Goal: Information Seeking & Learning: Learn about a topic

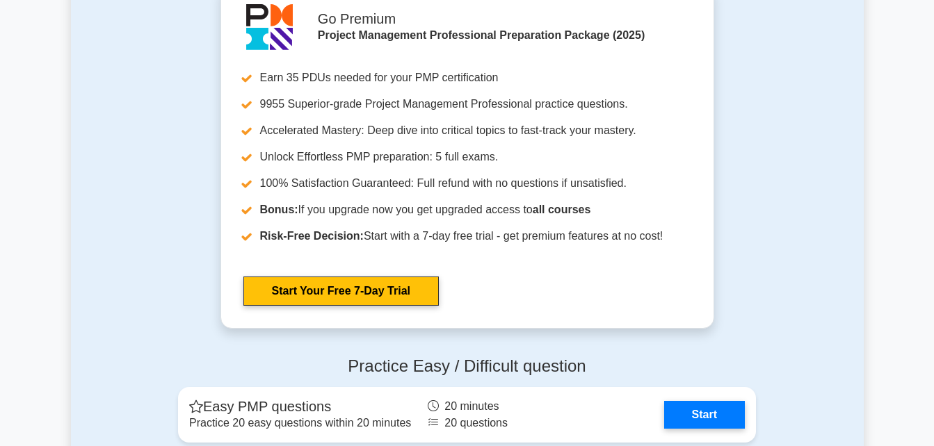
scroll to position [3546, 0]
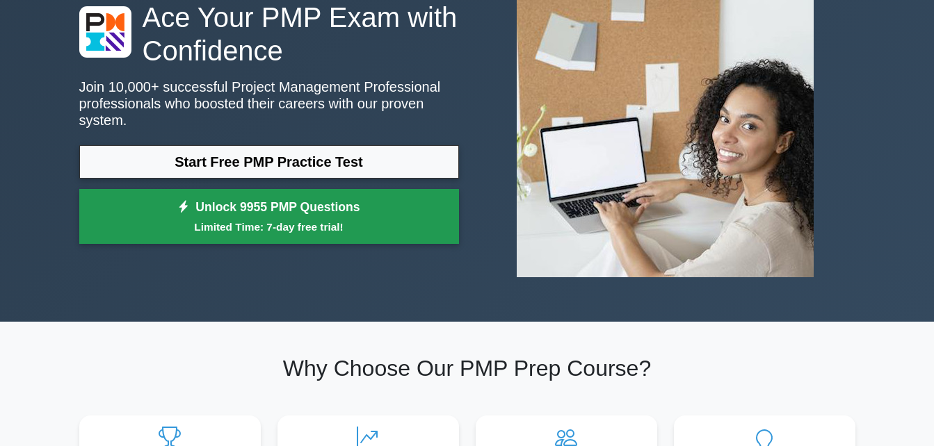
scroll to position [139, 0]
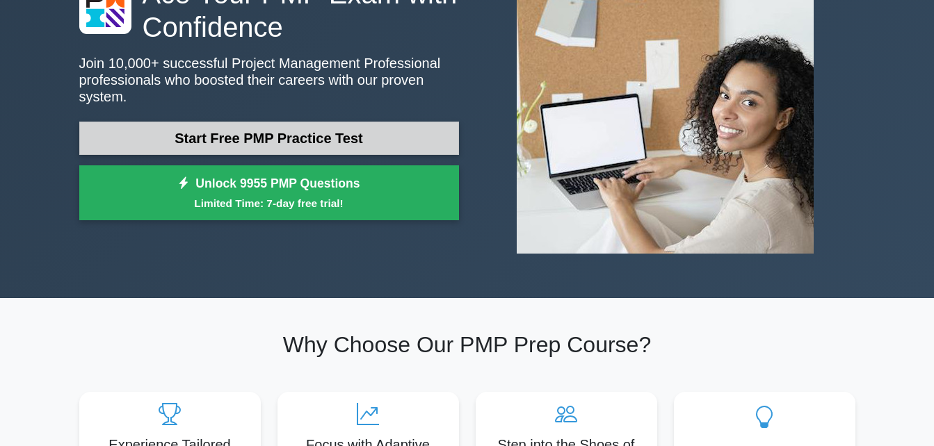
click at [312, 137] on link "Start Free PMP Practice Test" at bounding box center [269, 138] width 380 height 33
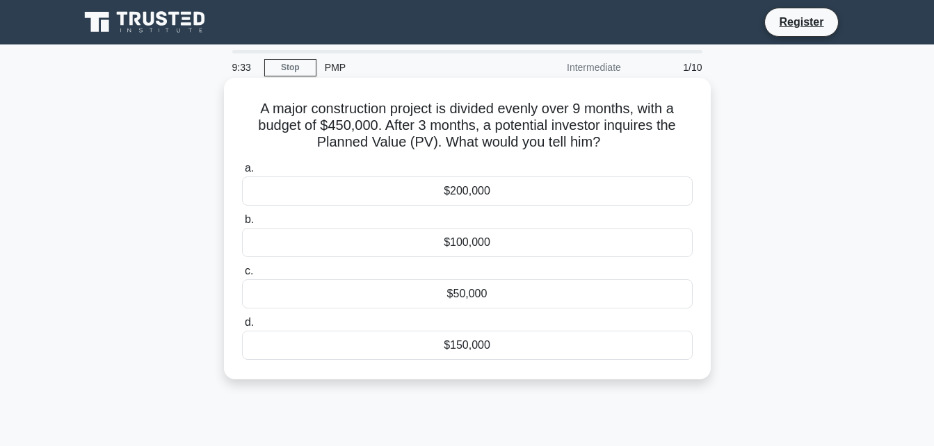
click at [450, 350] on div "$150,000" at bounding box center [467, 345] width 451 height 29
click at [242, 327] on input "d. $150,000" at bounding box center [242, 322] width 0 height 9
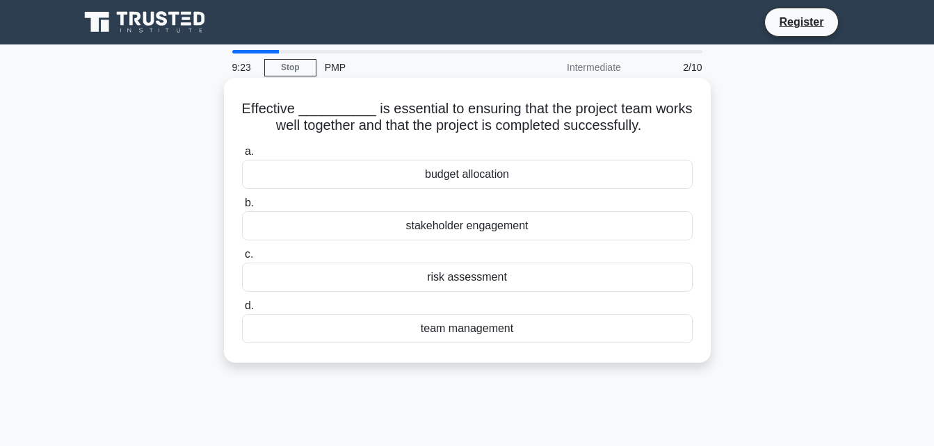
click at [461, 331] on div "team management" at bounding box center [467, 328] width 451 height 29
click at [242, 311] on input "d. team management" at bounding box center [242, 306] width 0 height 9
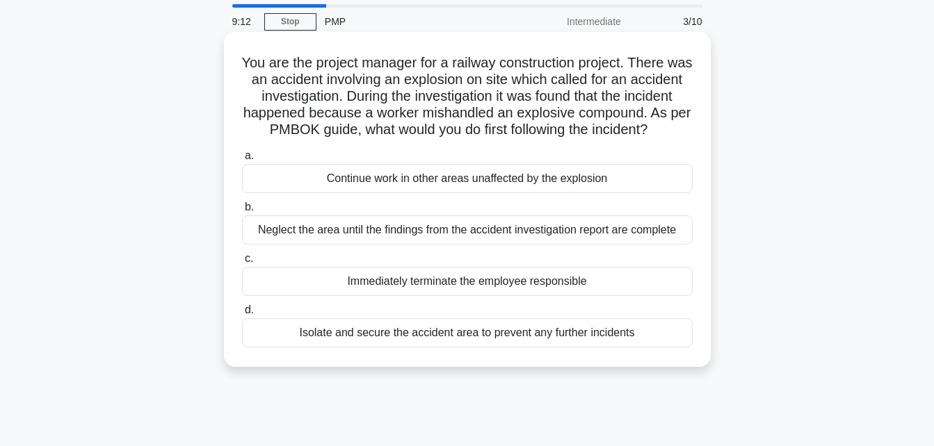
scroll to position [70, 0]
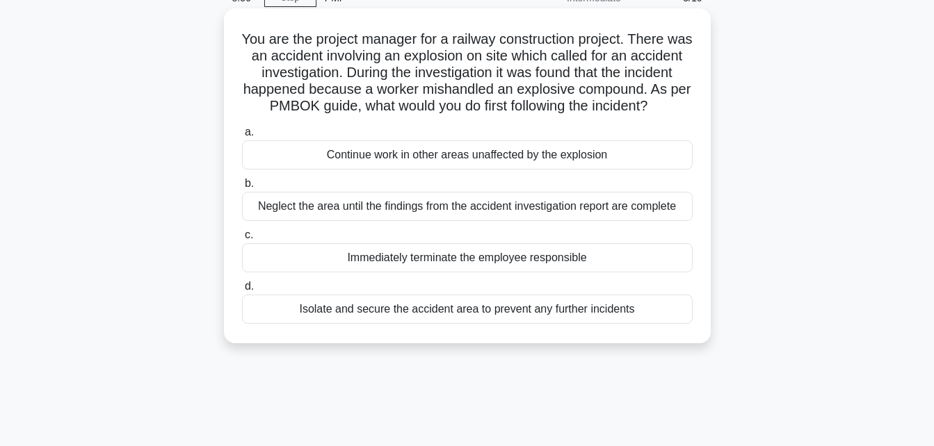
click at [480, 324] on div "Isolate and secure the accident area to prevent any further incidents" at bounding box center [467, 309] width 451 height 29
click at [242, 291] on input "d. Isolate and secure the accident area to prevent any further incidents" at bounding box center [242, 286] width 0 height 9
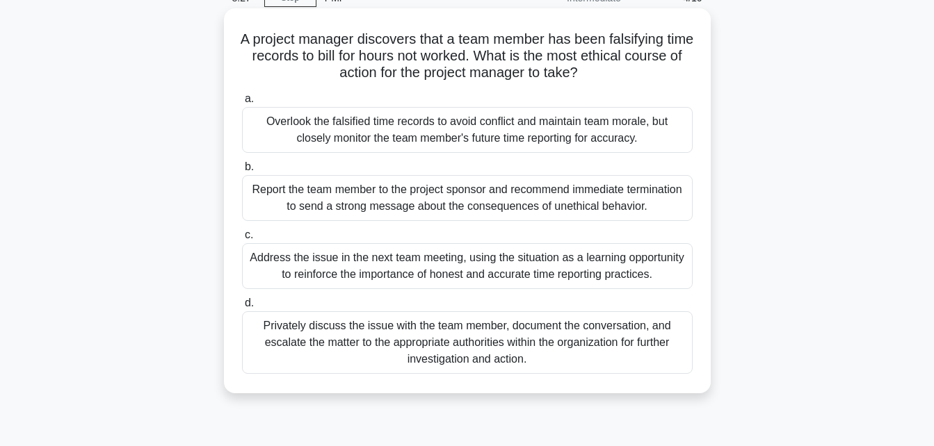
click at [462, 202] on div "Report the team member to the project sponsor and recommend immediate terminati…" at bounding box center [467, 198] width 451 height 46
click at [242, 172] on input "b. Report the team member to the project sponsor and recommend immediate termin…" at bounding box center [242, 167] width 0 height 9
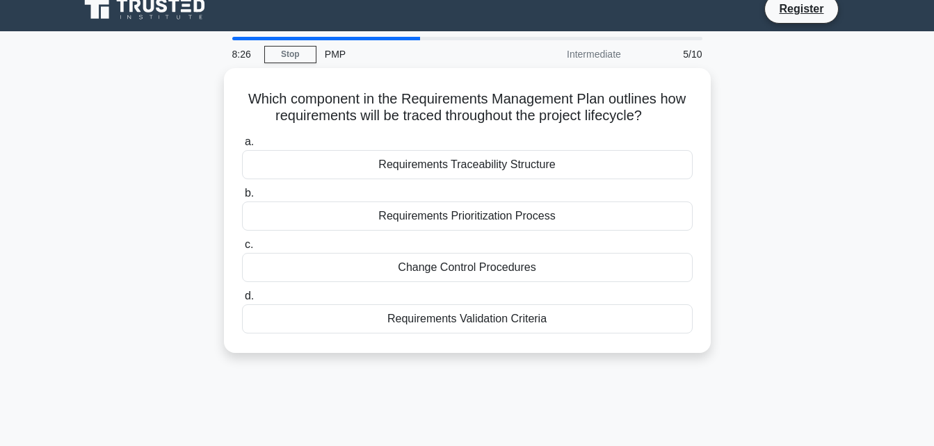
scroll to position [0, 0]
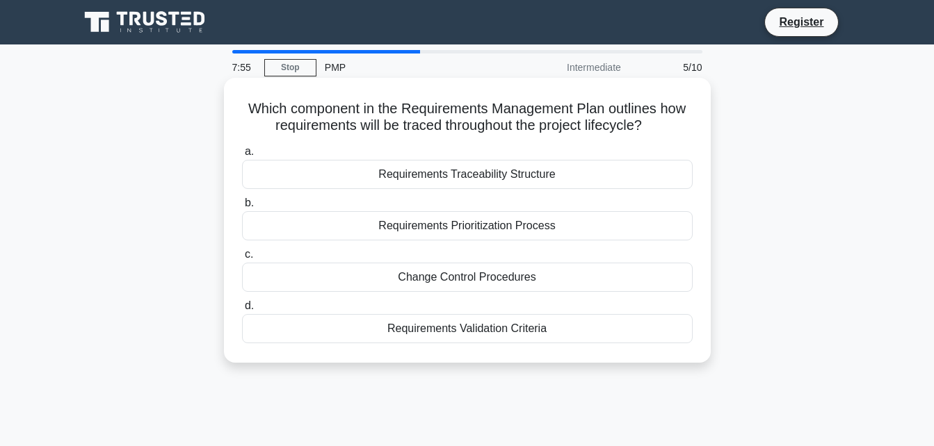
click at [466, 177] on div "Requirements Traceability Structure" at bounding box center [467, 174] width 451 height 29
click at [242, 156] on input "a. Requirements Traceability Structure" at bounding box center [242, 151] width 0 height 9
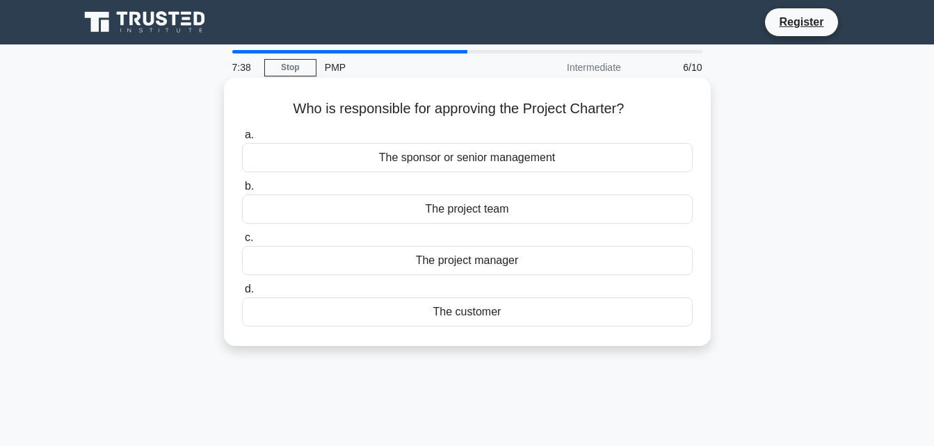
click at [488, 156] on div "The sponsor or senior management" at bounding box center [467, 157] width 451 height 29
click at [242, 140] on input "a. The sponsor or senior management" at bounding box center [242, 135] width 0 height 9
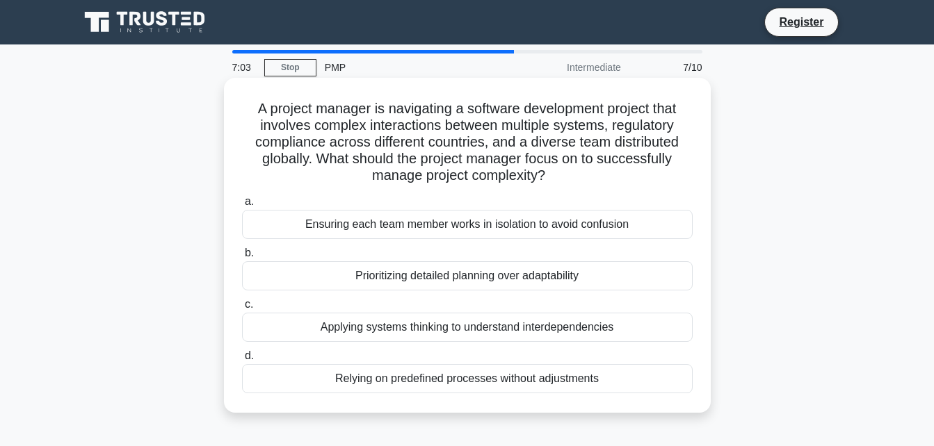
click at [489, 330] on div "Applying systems thinking to understand interdependencies" at bounding box center [467, 327] width 451 height 29
click at [242, 309] on input "c. Applying systems thinking to understand interdependencies" at bounding box center [242, 304] width 0 height 9
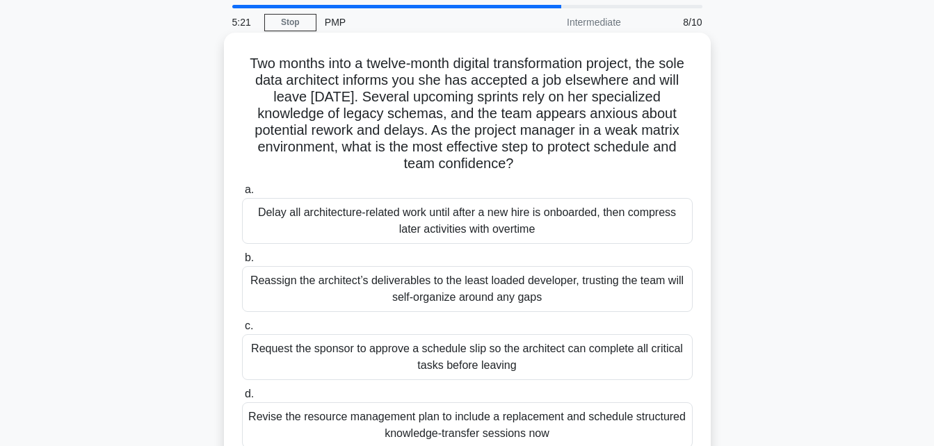
scroll to position [70, 0]
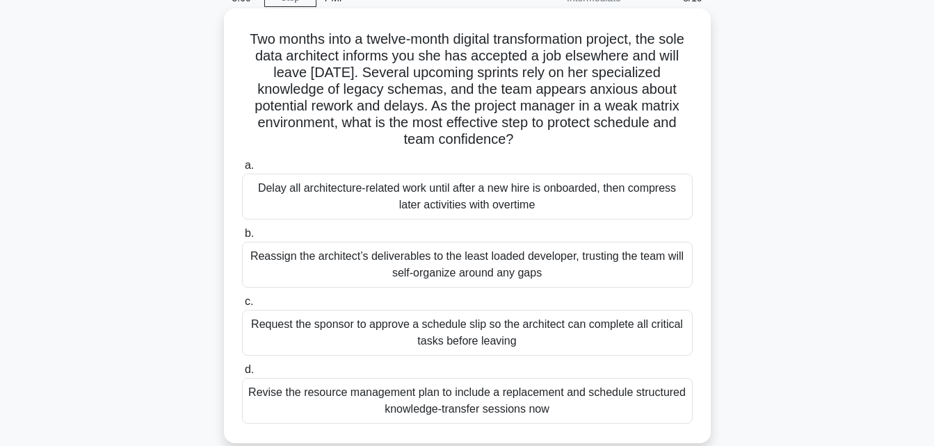
click at [583, 342] on div "Request the sponsor to approve a schedule slip so the architect can complete al…" at bounding box center [467, 333] width 451 height 46
click at [242, 307] on input "c. Request the sponsor to approve a schedule slip so the architect can complete…" at bounding box center [242, 302] width 0 height 9
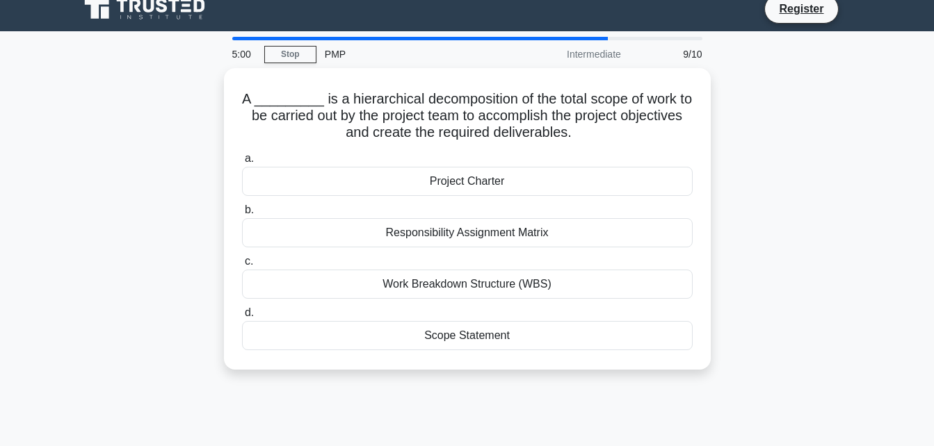
scroll to position [0, 0]
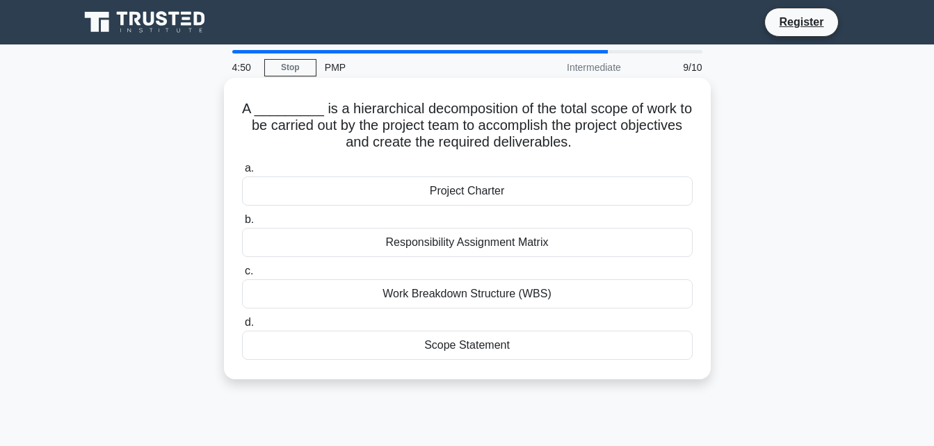
click at [528, 296] on div "Work Breakdown Structure (WBS)" at bounding box center [467, 294] width 451 height 29
click at [242, 276] on input "c. Work Breakdown Structure (WBS)" at bounding box center [242, 271] width 0 height 9
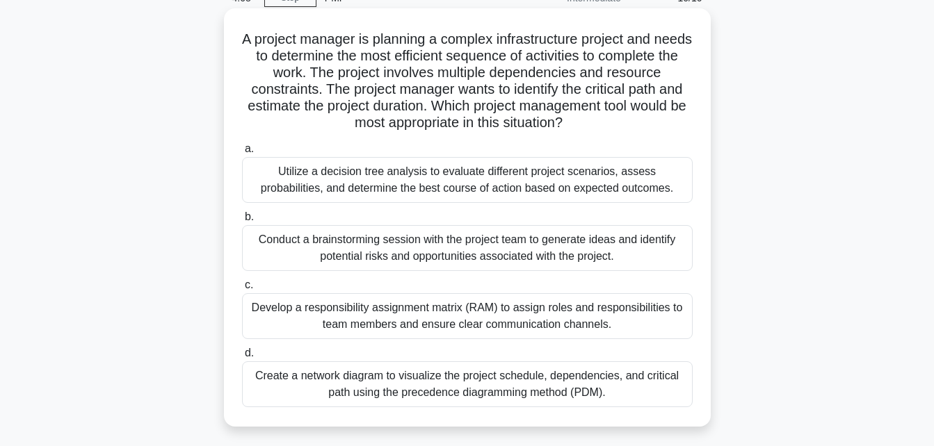
scroll to position [139, 0]
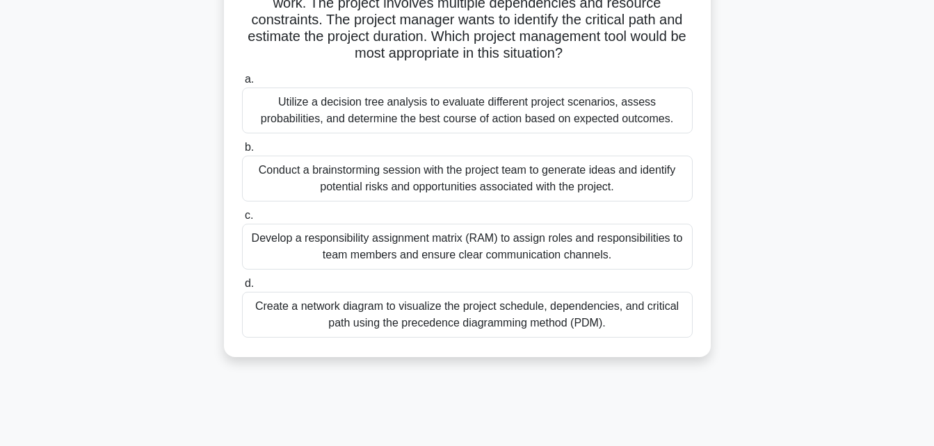
click at [461, 321] on div "Create a network diagram to visualize the project schedule, dependencies, and c…" at bounding box center [467, 315] width 451 height 46
click at [242, 289] on input "d. Create a network diagram to visualize the project schedule, dependencies, an…" at bounding box center [242, 284] width 0 height 9
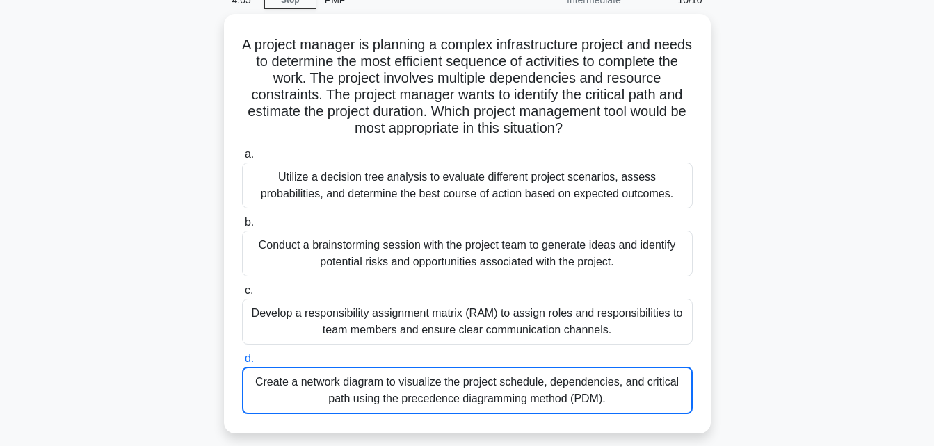
scroll to position [0, 0]
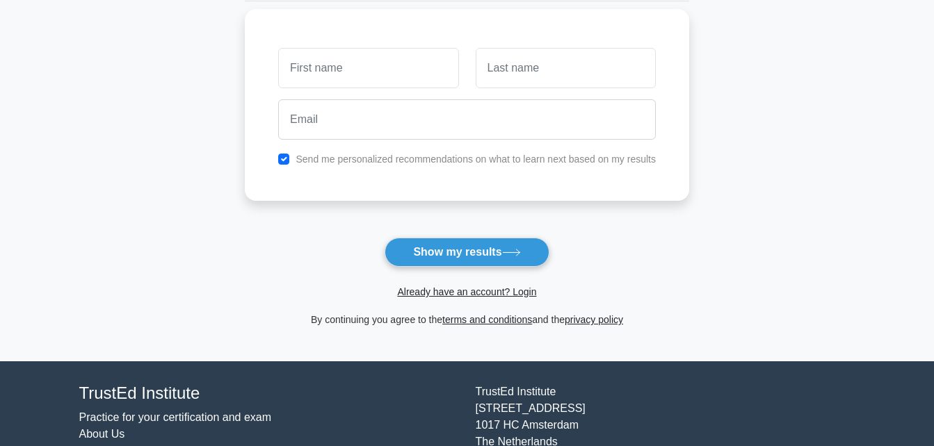
scroll to position [209, 0]
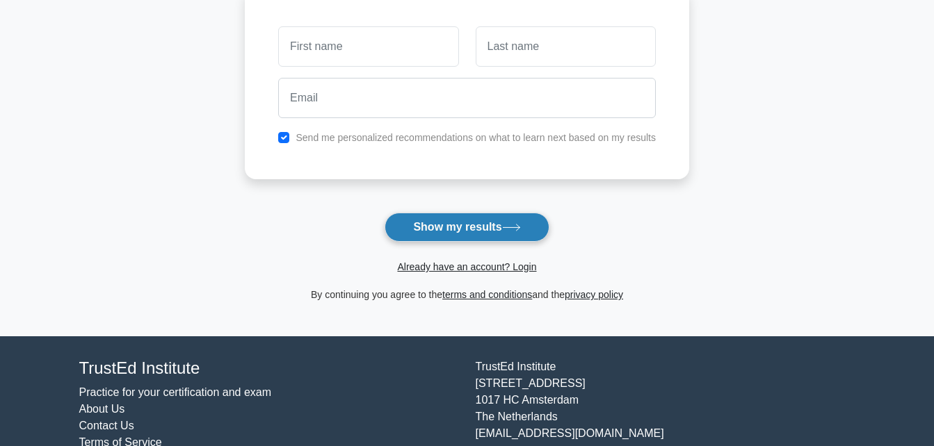
click at [475, 235] on button "Show my results" at bounding box center [467, 227] width 164 height 29
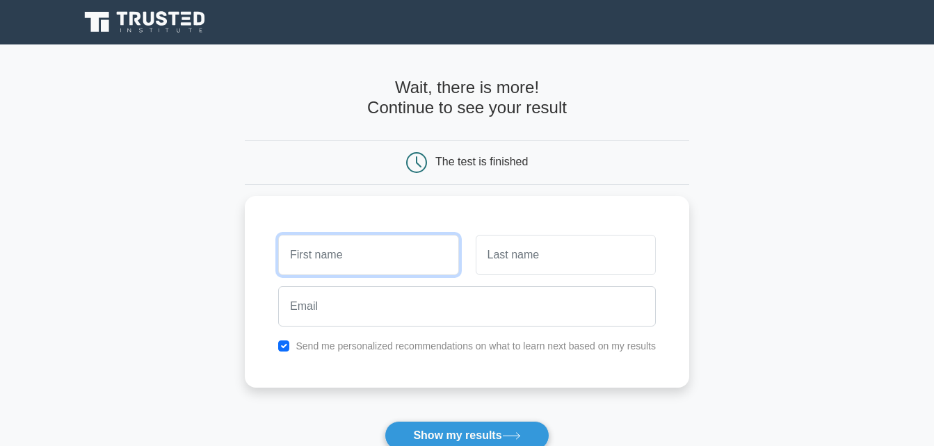
scroll to position [70, 0]
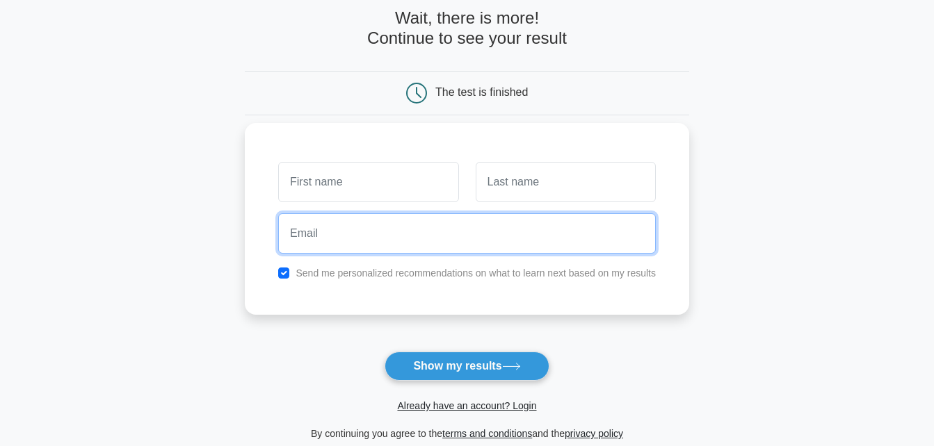
click at [337, 250] on input "email" at bounding box center [467, 233] width 378 height 40
type input "blah@b.com"
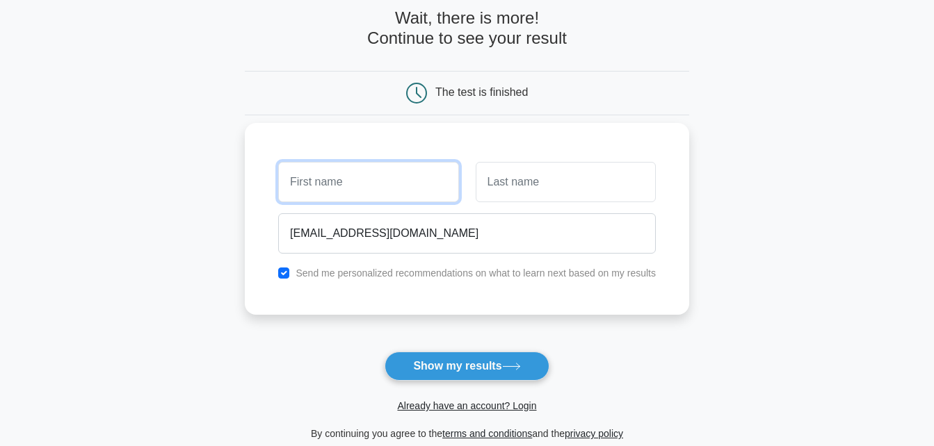
click at [338, 182] on input "text" at bounding box center [368, 182] width 180 height 40
type input "Blah"
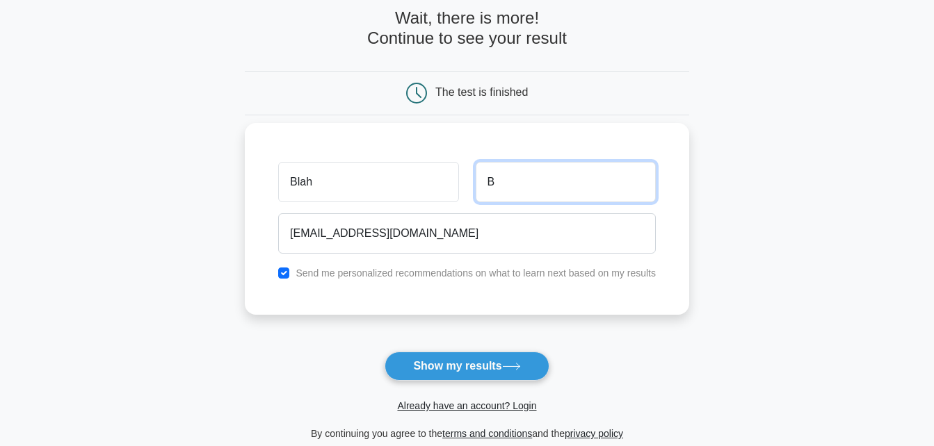
type input "B"
click at [291, 273] on div "Send me personalized recommendations on what to learn next based on my results" at bounding box center [467, 273] width 394 height 17
click at [284, 273] on input "checkbox" at bounding box center [283, 273] width 11 height 11
checkbox input "false"
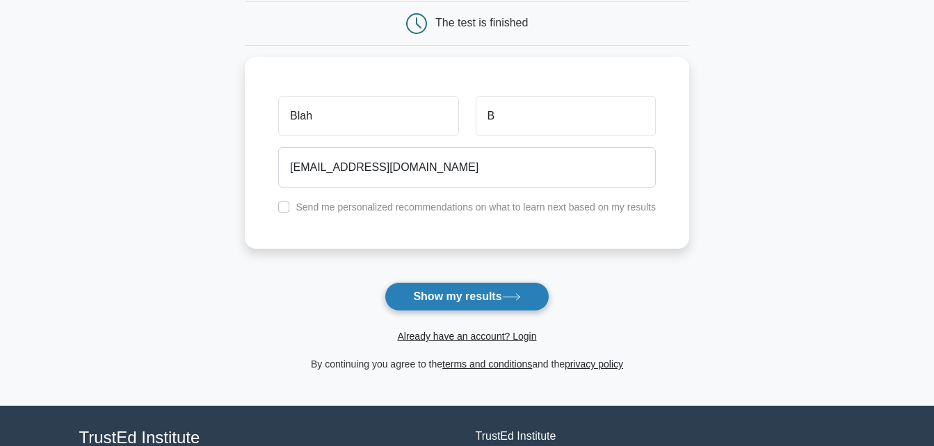
click at [478, 298] on button "Show my results" at bounding box center [467, 296] width 164 height 29
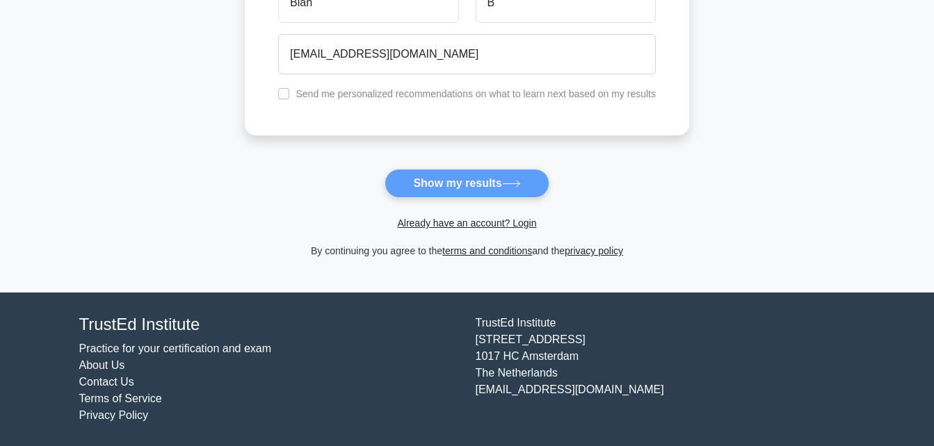
scroll to position [0, 0]
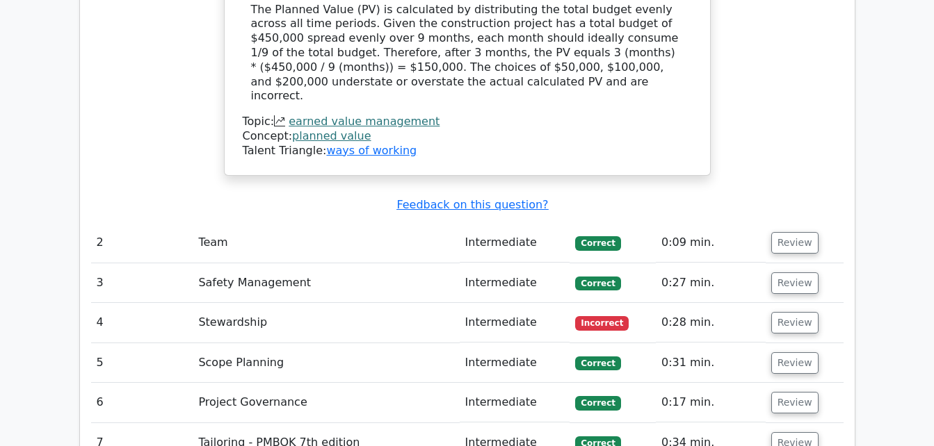
scroll to position [1669, 0]
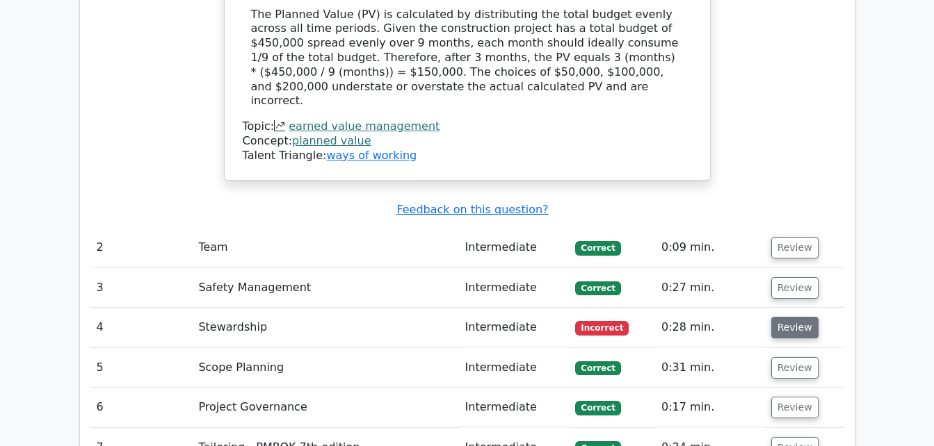
click at [777, 317] on button "Review" at bounding box center [794, 328] width 47 height 22
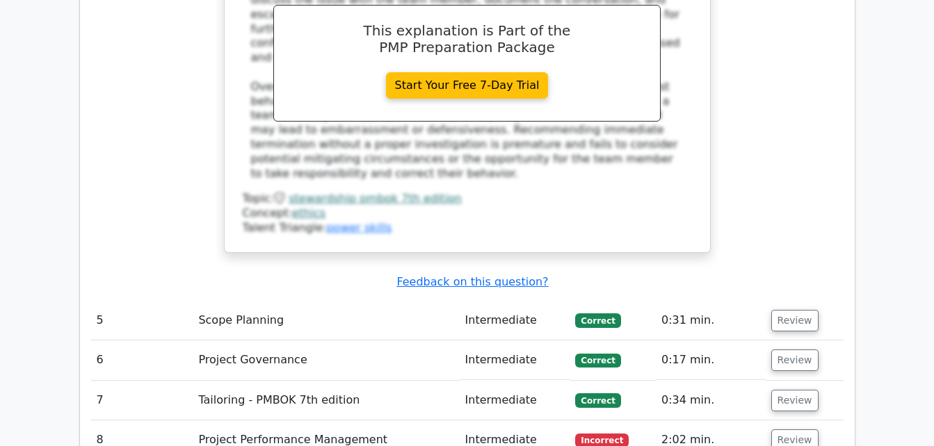
scroll to position [2573, 0]
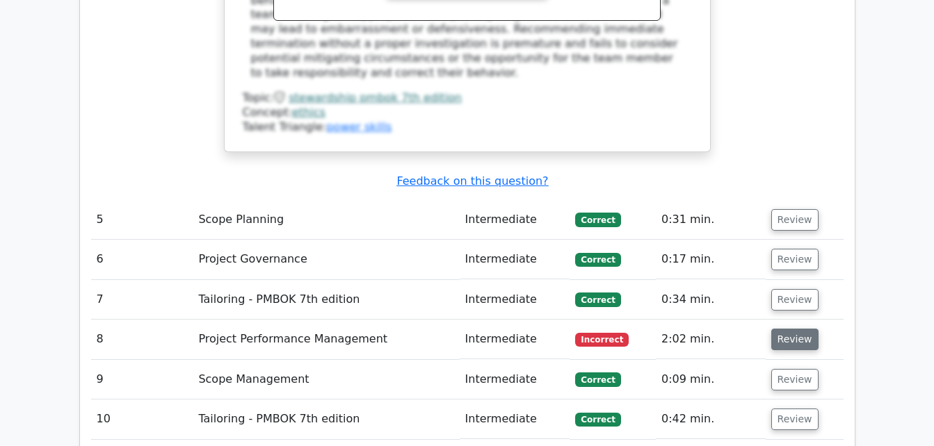
click at [799, 329] on button "Review" at bounding box center [794, 340] width 47 height 22
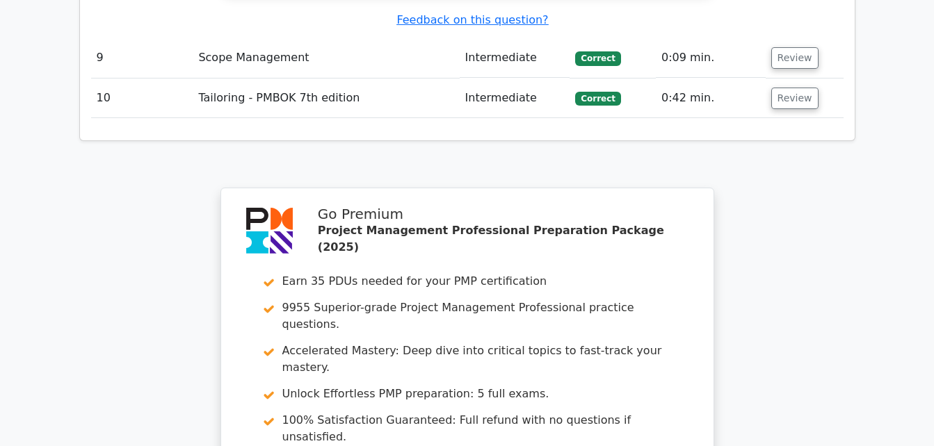
scroll to position [3685, 0]
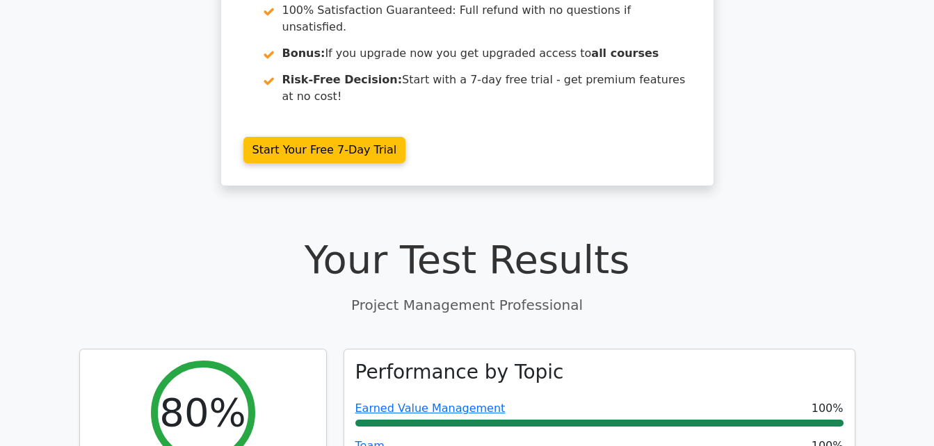
scroll to position [556, 0]
